Goal: Navigation & Orientation: Find specific page/section

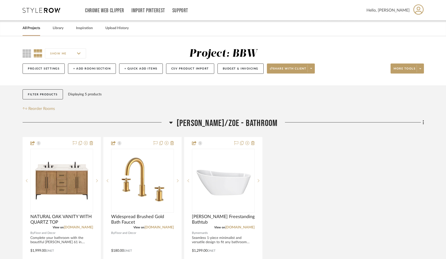
click at [34, 30] on link "All Projects" at bounding box center [32, 28] width 18 height 7
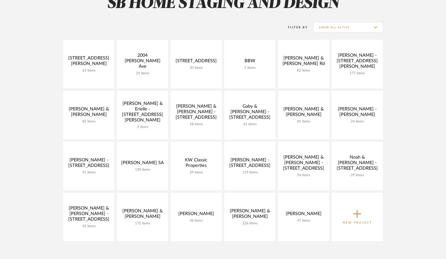
scroll to position [54, 0]
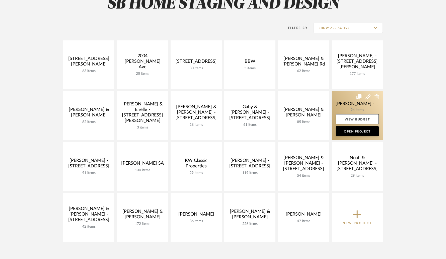
click at [345, 107] on link at bounding box center [356, 115] width 51 height 48
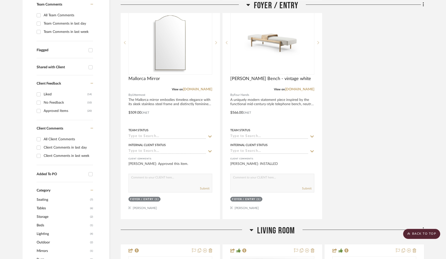
scroll to position [150, 0]
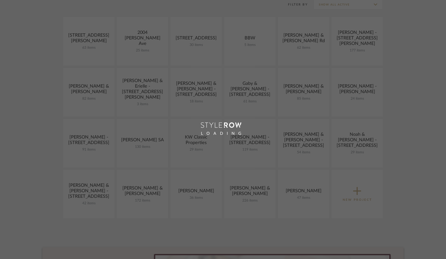
scroll to position [54, 0]
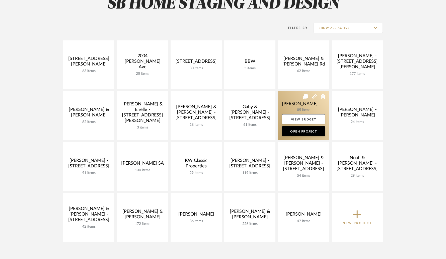
click at [301, 112] on link at bounding box center [303, 115] width 51 height 48
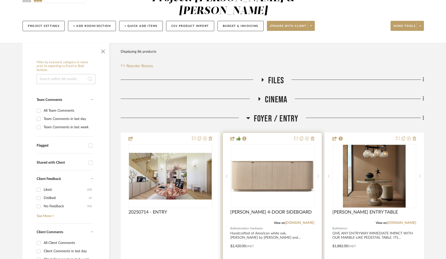
scroll to position [54, 0]
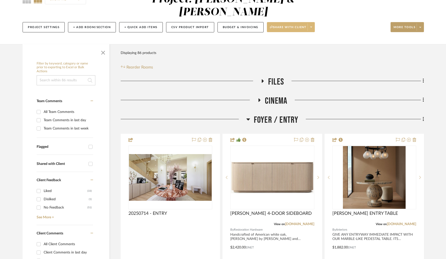
click at [311, 23] on span at bounding box center [310, 27] width 7 height 8
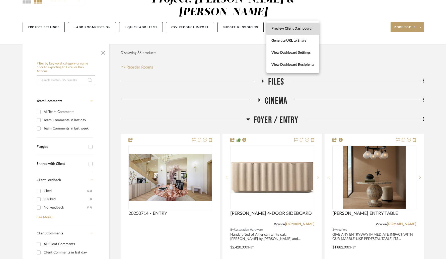
click at [293, 30] on span "Preview Client Dashboard" at bounding box center [292, 29] width 43 height 4
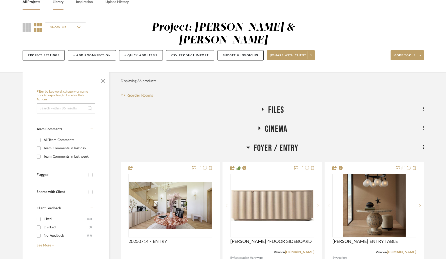
scroll to position [0, 0]
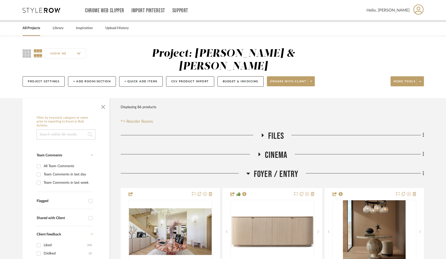
click at [33, 30] on link "All Projects" at bounding box center [32, 28] width 18 height 7
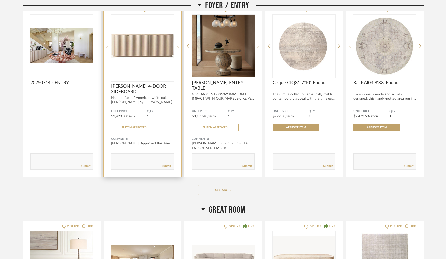
scroll to position [123, 0]
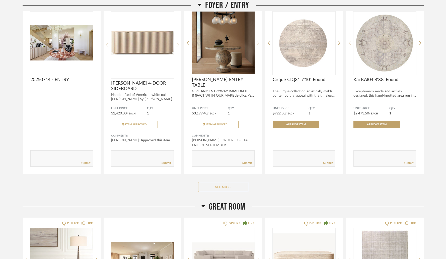
click at [216, 187] on button "See More" at bounding box center [223, 187] width 50 height 10
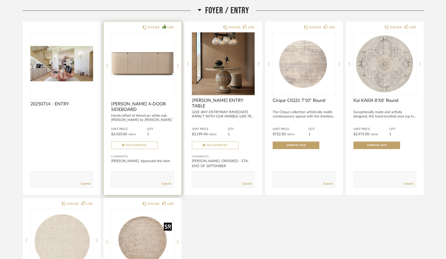
scroll to position [0, 0]
